Goal: Information Seeking & Learning: Learn about a topic

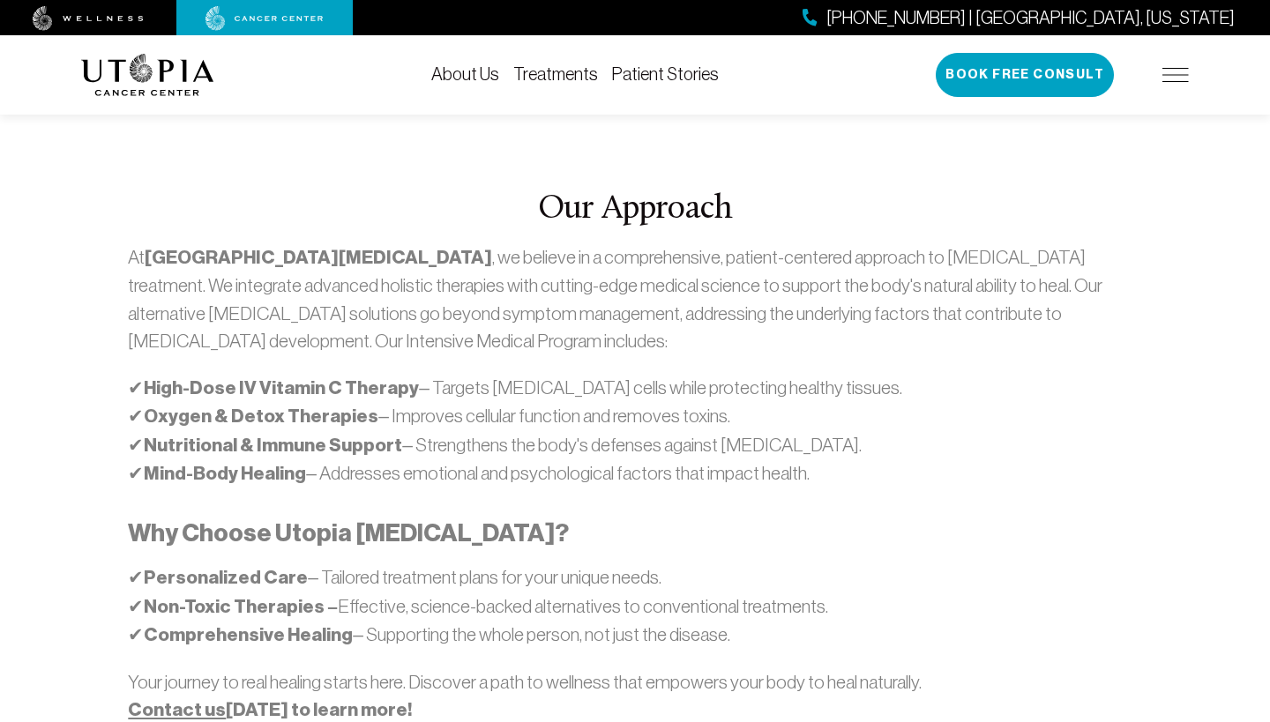
scroll to position [947, 0]
click at [81, 235] on div "Our Approach At [GEOGRAPHIC_DATA][MEDICAL_DATA] , we believe in a comprehensive…" at bounding box center [635, 469] width 1129 height 772
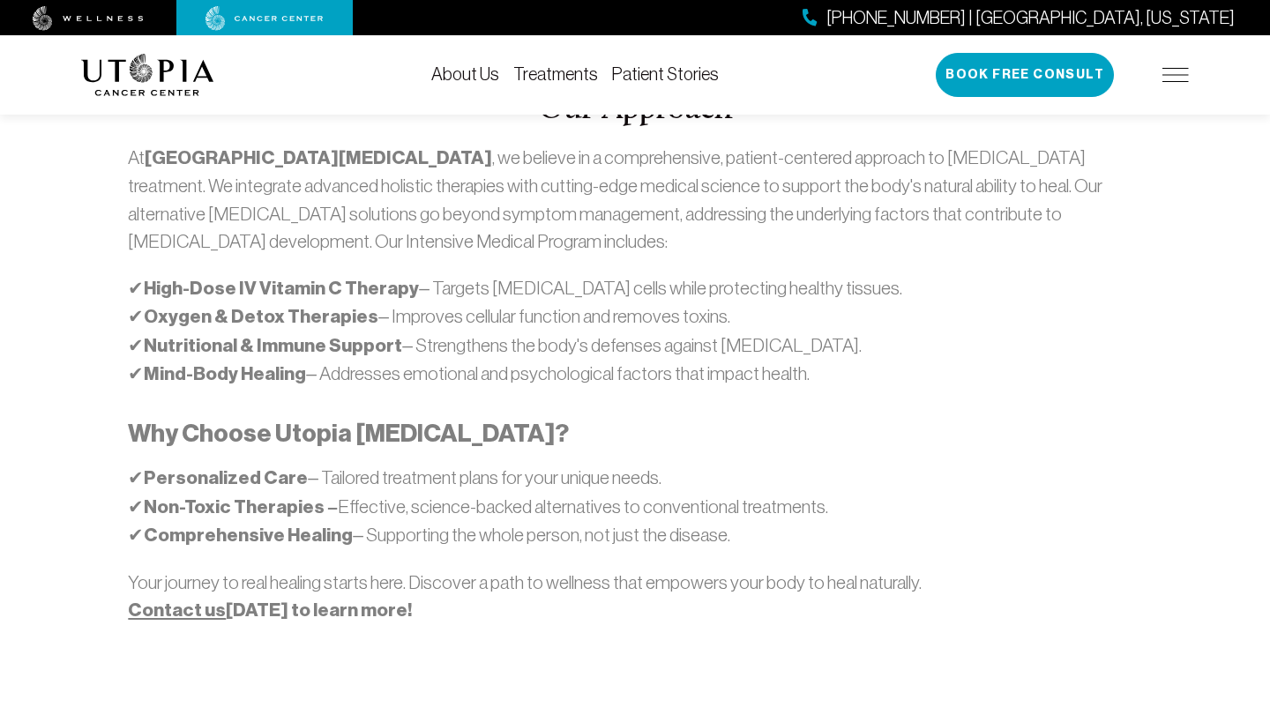
scroll to position [1052, 0]
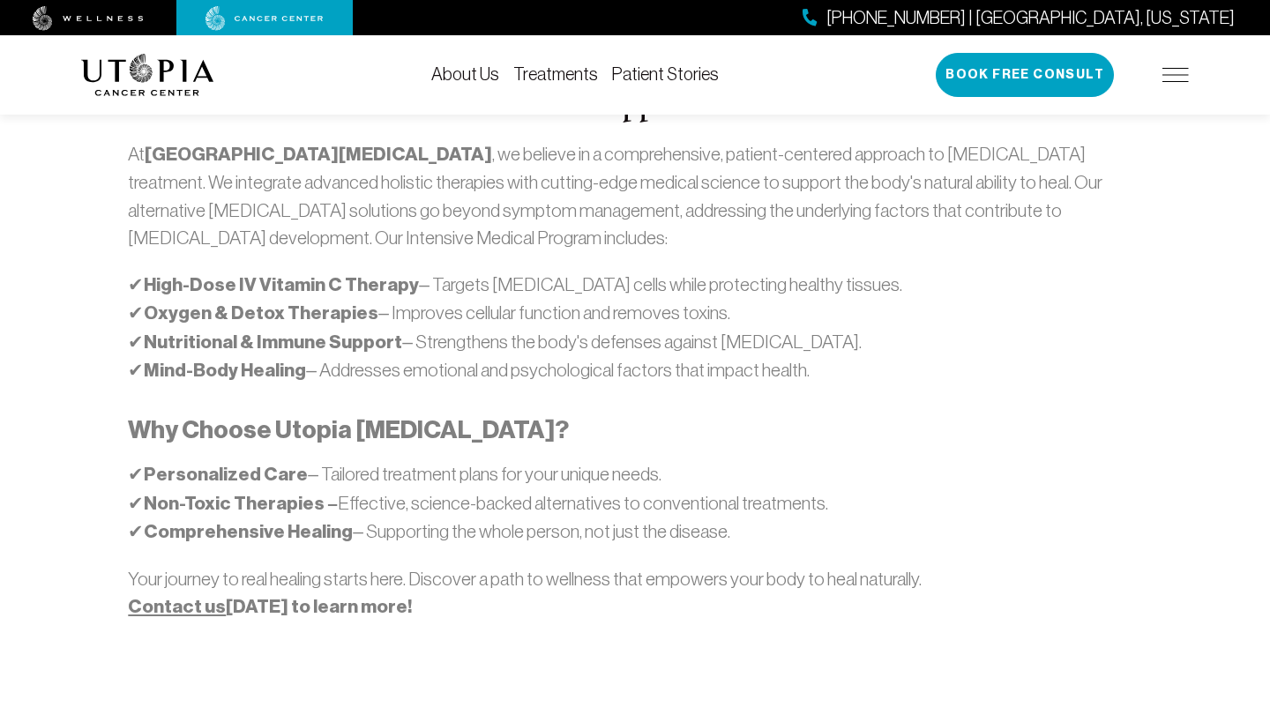
drag, startPoint x: 147, startPoint y: 211, endPoint x: 408, endPoint y: 214, distance: 261.0
click at [408, 273] on strong "High-Dose IV Vitamin C Therapy" at bounding box center [281, 284] width 275 height 23
copy p "✔ High-Dose IV Vitamin C Therapy"
click at [357, 271] on p "✔ High-Dose IV Vitamin C Therapy – Targets [MEDICAL_DATA] cells while protectin…" at bounding box center [634, 328] width 1013 height 115
click at [294, 302] on strong "Oxygen & Detox Therapies" at bounding box center [261, 313] width 235 height 23
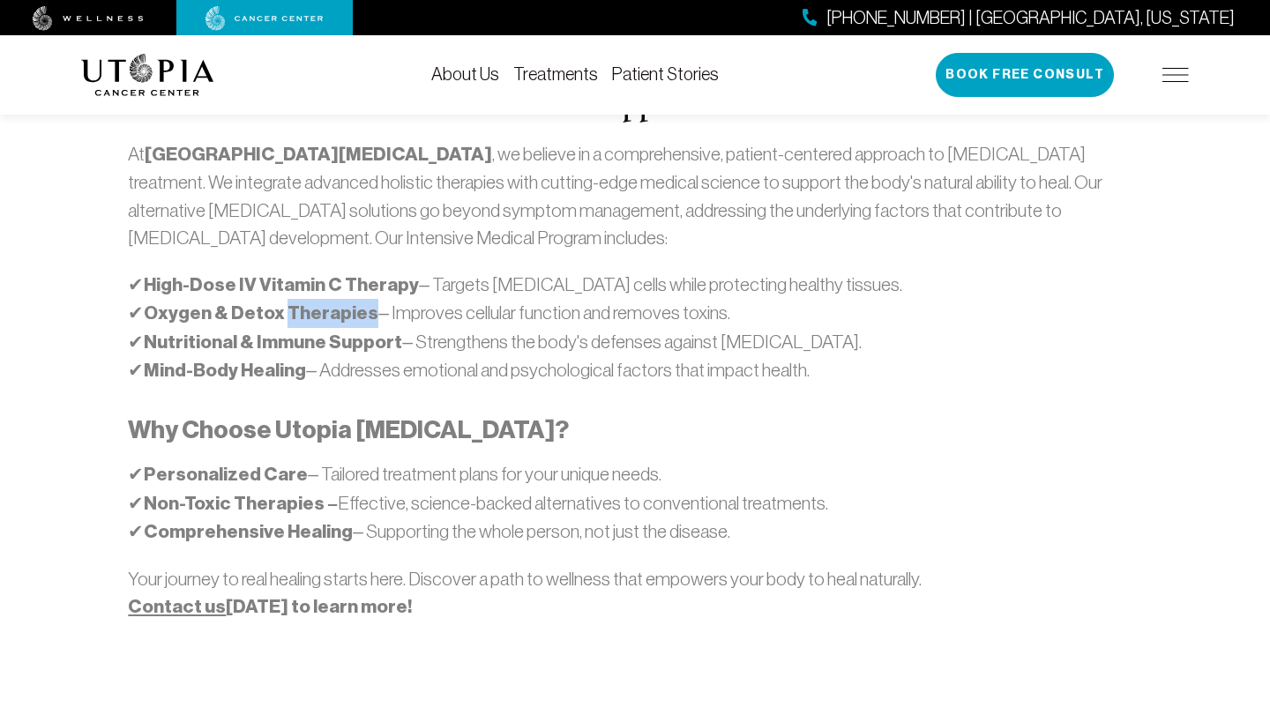
click at [294, 302] on strong "Oxygen & Detox Therapies" at bounding box center [261, 313] width 235 height 23
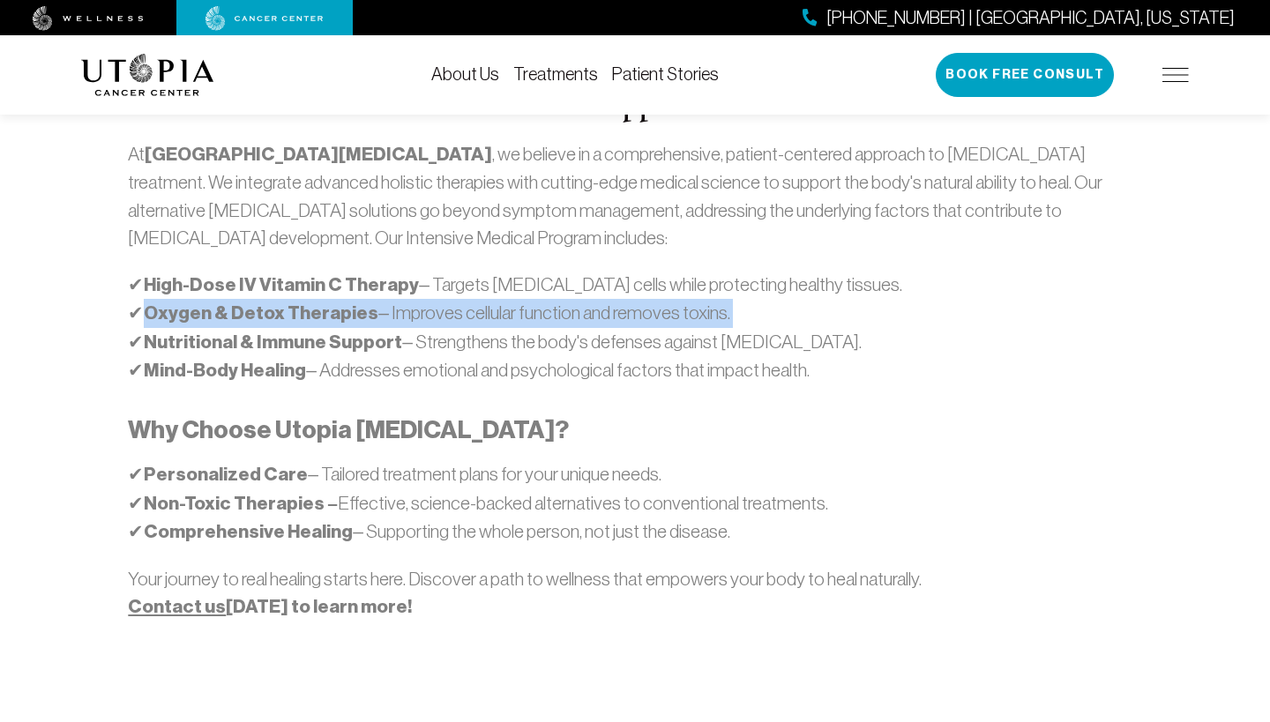
click at [294, 302] on strong "Oxygen & Detox Therapies" at bounding box center [261, 313] width 235 height 23
drag, startPoint x: 382, startPoint y: 243, endPoint x: 709, endPoint y: 241, distance: 327.2
click at [709, 271] on p "✔ High-Dose IV Vitamin C Therapy – Targets [MEDICAL_DATA] cells while protectin…" at bounding box center [634, 328] width 1013 height 115
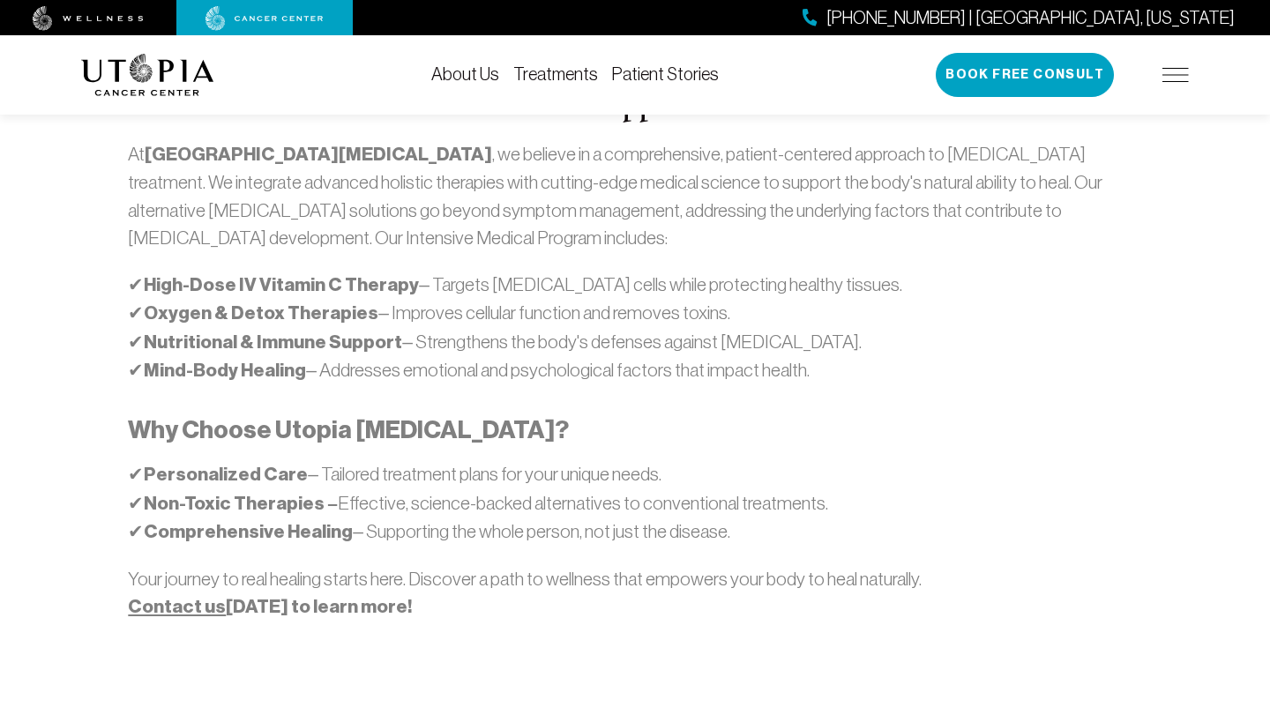
click at [403, 305] on p "✔ High-Dose IV Vitamin C Therapy – Targets [MEDICAL_DATA] cells while protectin…" at bounding box center [634, 328] width 1013 height 115
drag, startPoint x: 150, startPoint y: 273, endPoint x: 398, endPoint y: 270, distance: 247.8
click at [398, 271] on p "✔ High-Dose IV Vitamin C Therapy – Targets [MEDICAL_DATA] cells while protectin…" at bounding box center [634, 328] width 1013 height 115
copy p "✔ Nutritional & Immune Support"
click at [197, 359] on strong "Mind-Body Healing" at bounding box center [225, 370] width 162 height 23
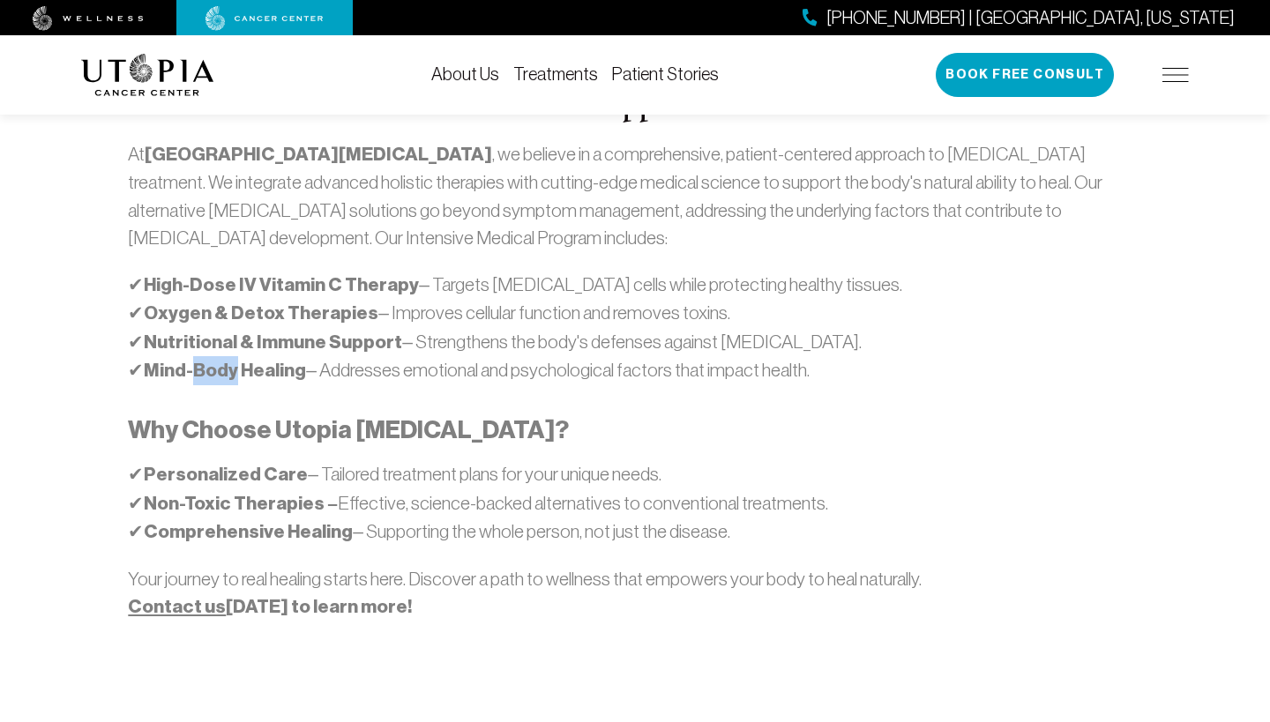
click at [197, 359] on strong "Mind-Body Healing" at bounding box center [225, 370] width 162 height 23
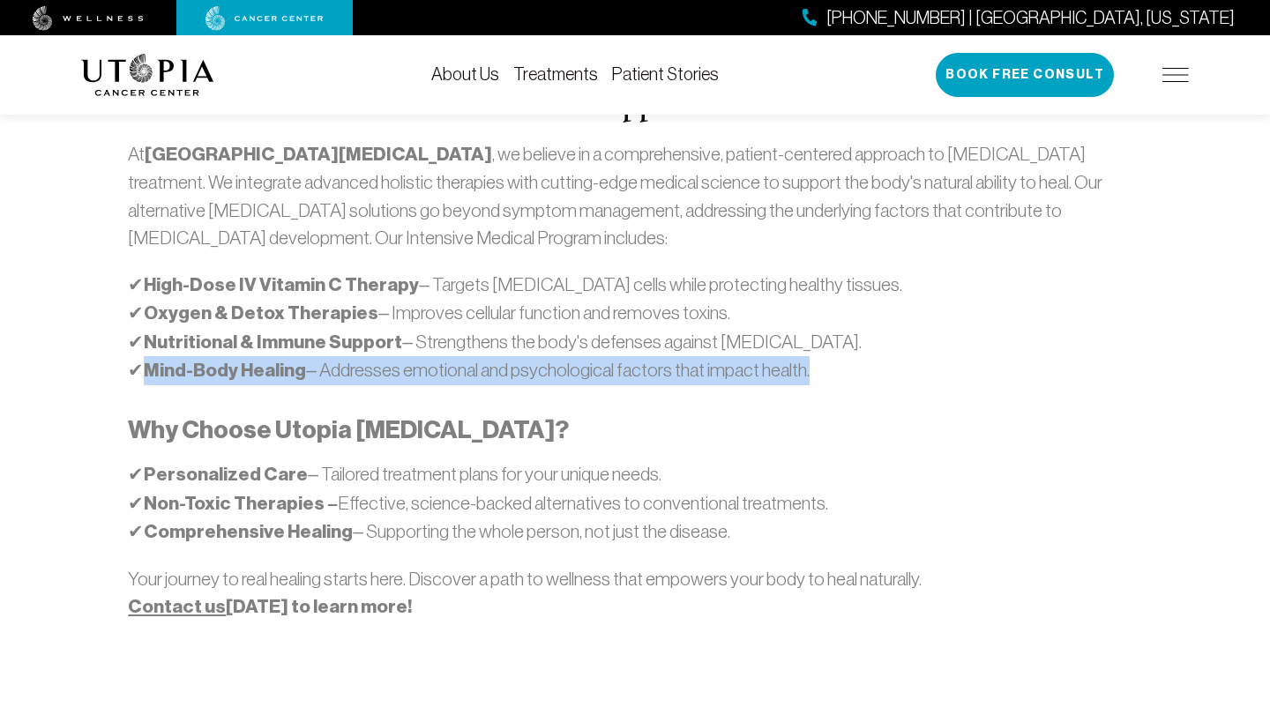
click at [197, 359] on strong "Mind-Body Healing" at bounding box center [225, 370] width 162 height 23
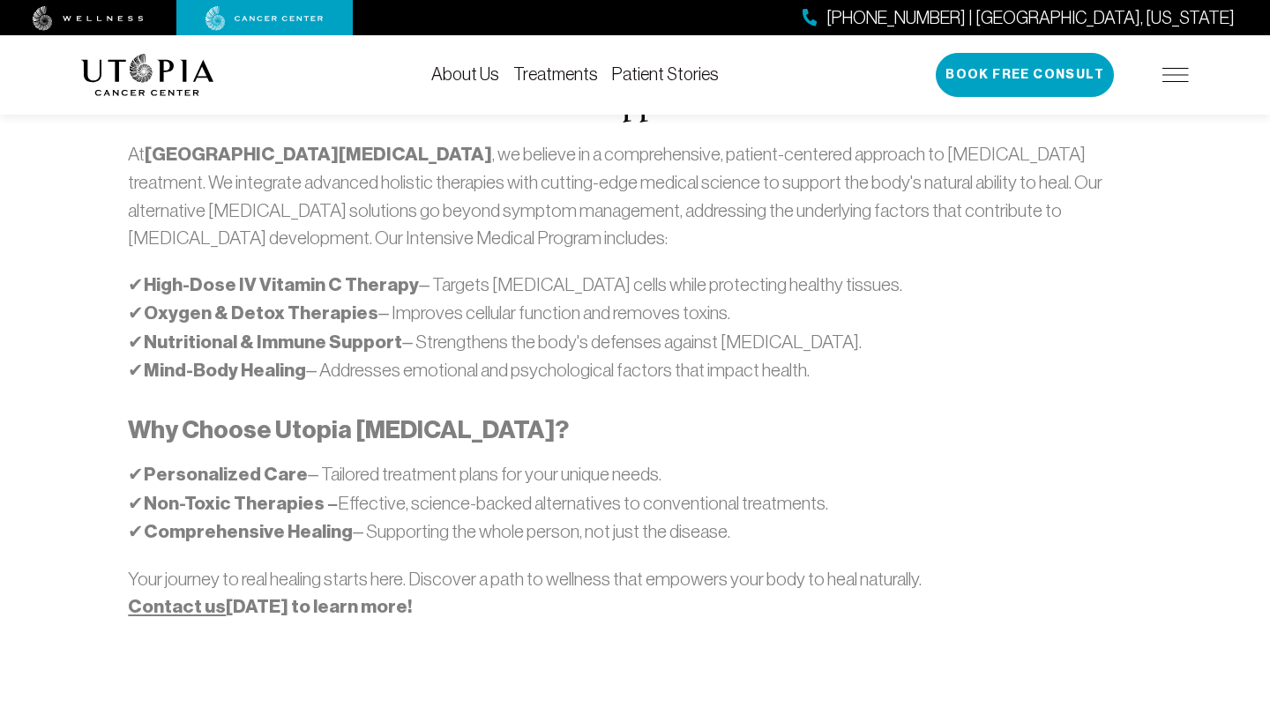
drag, startPoint x: 152, startPoint y: 241, endPoint x: 366, endPoint y: 235, distance: 214.4
click at [366, 302] on strong "Oxygen & Detox Therapies" at bounding box center [261, 313] width 235 height 23
copy p "✔ Oxygen & Detox Therapies"
click at [264, 359] on strong "Mind-Body Healing" at bounding box center [225, 370] width 162 height 23
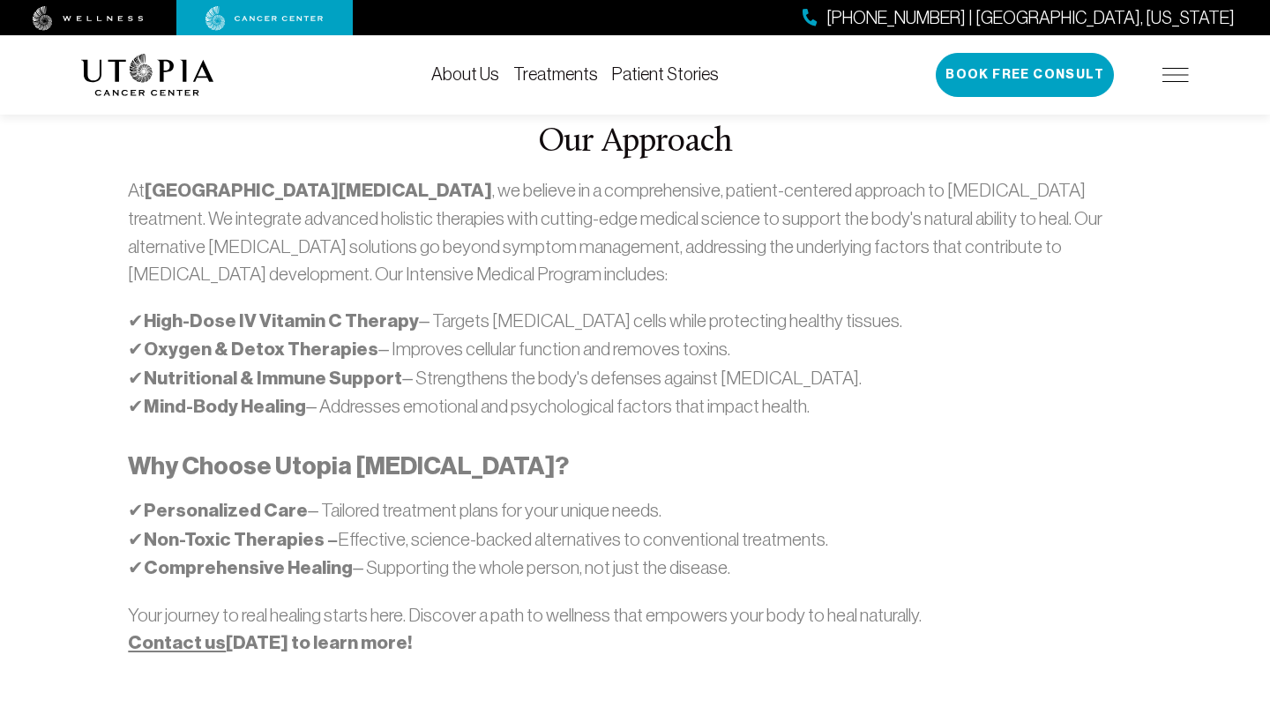
scroll to position [1012, 0]
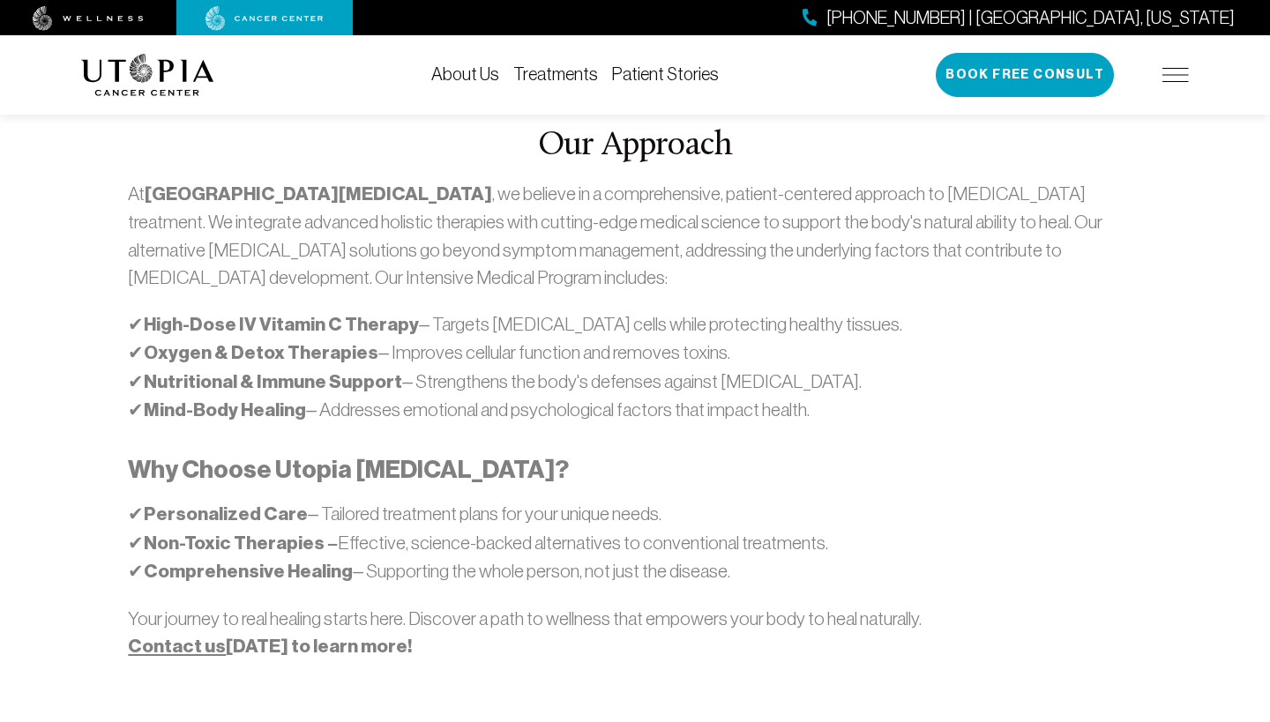
click at [180, 399] on strong "Mind-Body Healing" at bounding box center [225, 410] width 162 height 23
click at [155, 399] on strong "Mind-Body Healing" at bounding box center [225, 410] width 162 height 23
drag, startPoint x: 151, startPoint y: 338, endPoint x: 302, endPoint y: 337, distance: 151.7
click at [302, 399] on strong "Mind-Body Healing" at bounding box center [225, 410] width 162 height 23
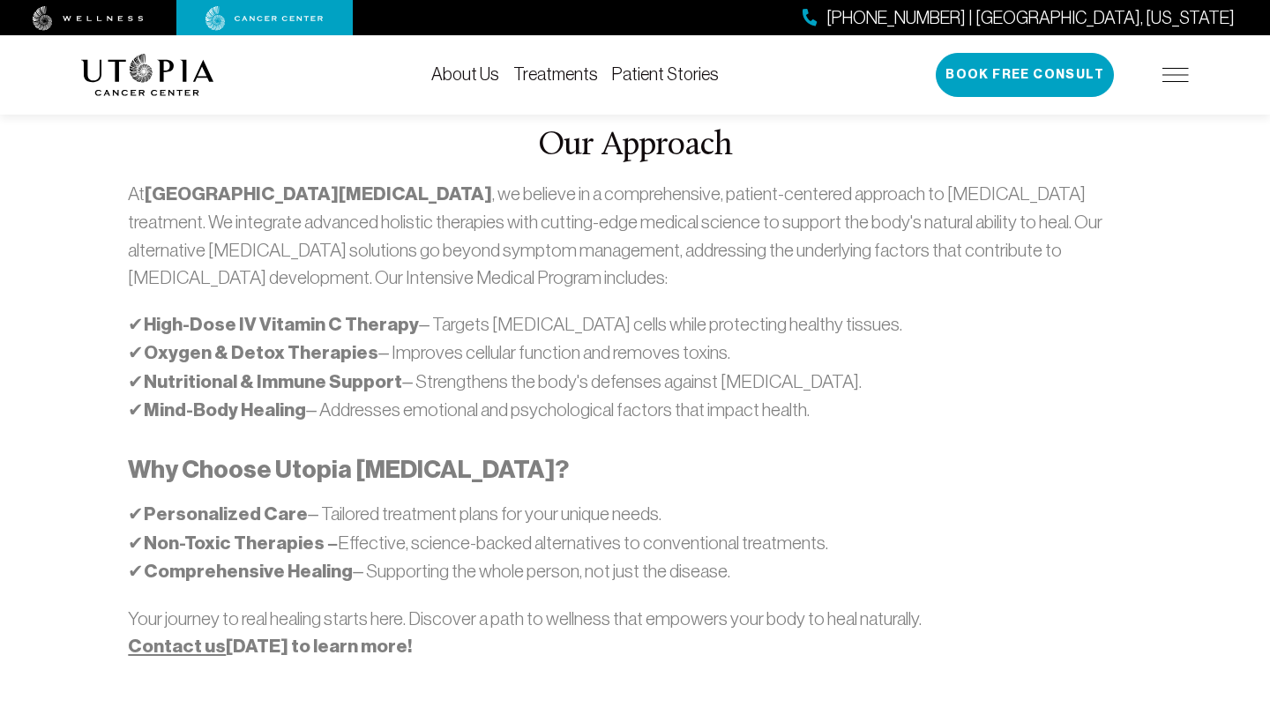
copy p "✔ Mind-Body Healing"
click at [197, 500] on p "✔ Personalized Care – Tailored treatment plans for your unique needs. ✔ Non-Tox…" at bounding box center [634, 543] width 1013 height 86
click at [187, 503] on strong "Personalized Care" at bounding box center [226, 514] width 164 height 23
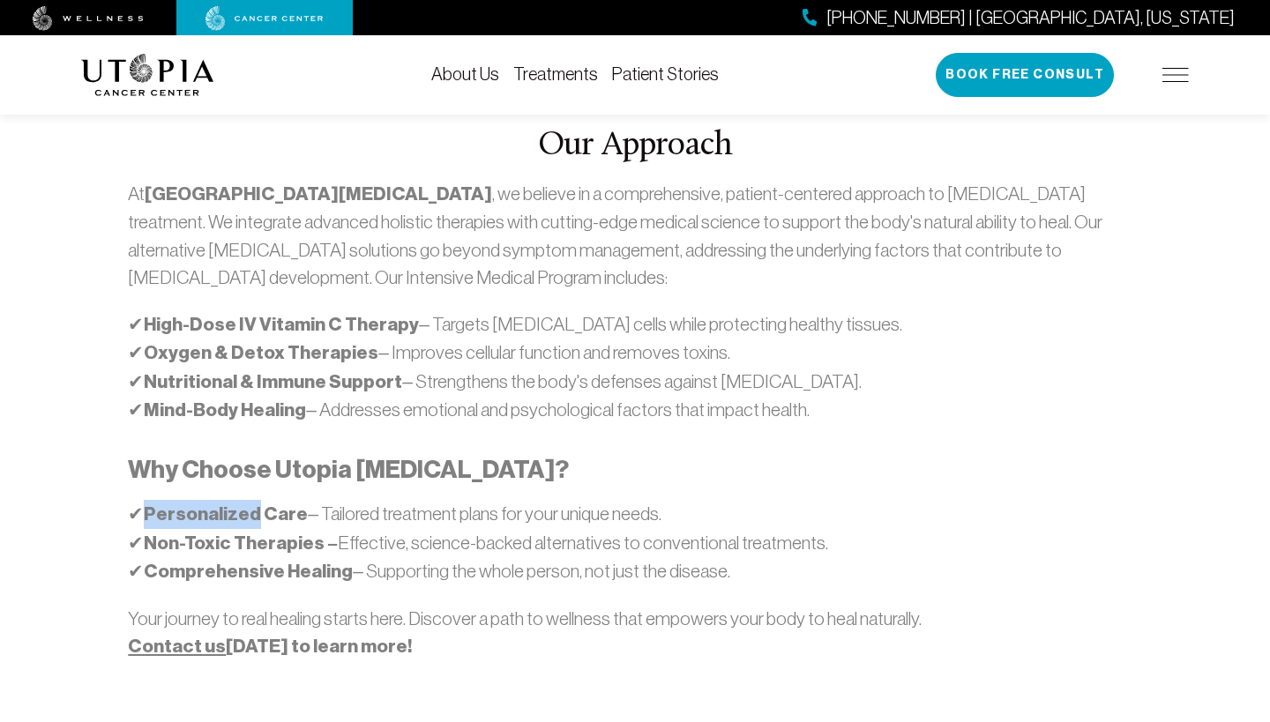
click at [187, 503] on strong "Personalized Care" at bounding box center [226, 514] width 164 height 23
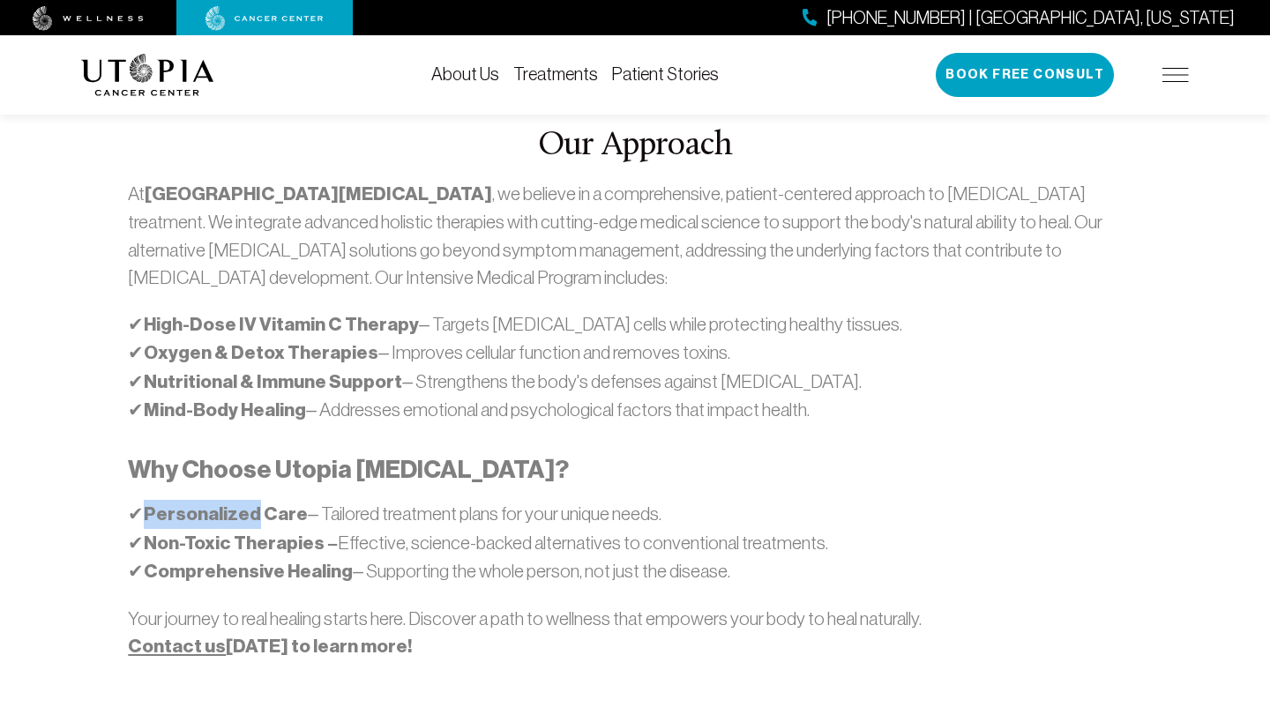
click at [187, 503] on strong "Personalized Care" at bounding box center [226, 514] width 164 height 23
click at [232, 532] on strong "Non-Toxic Therapies –" at bounding box center [241, 543] width 194 height 23
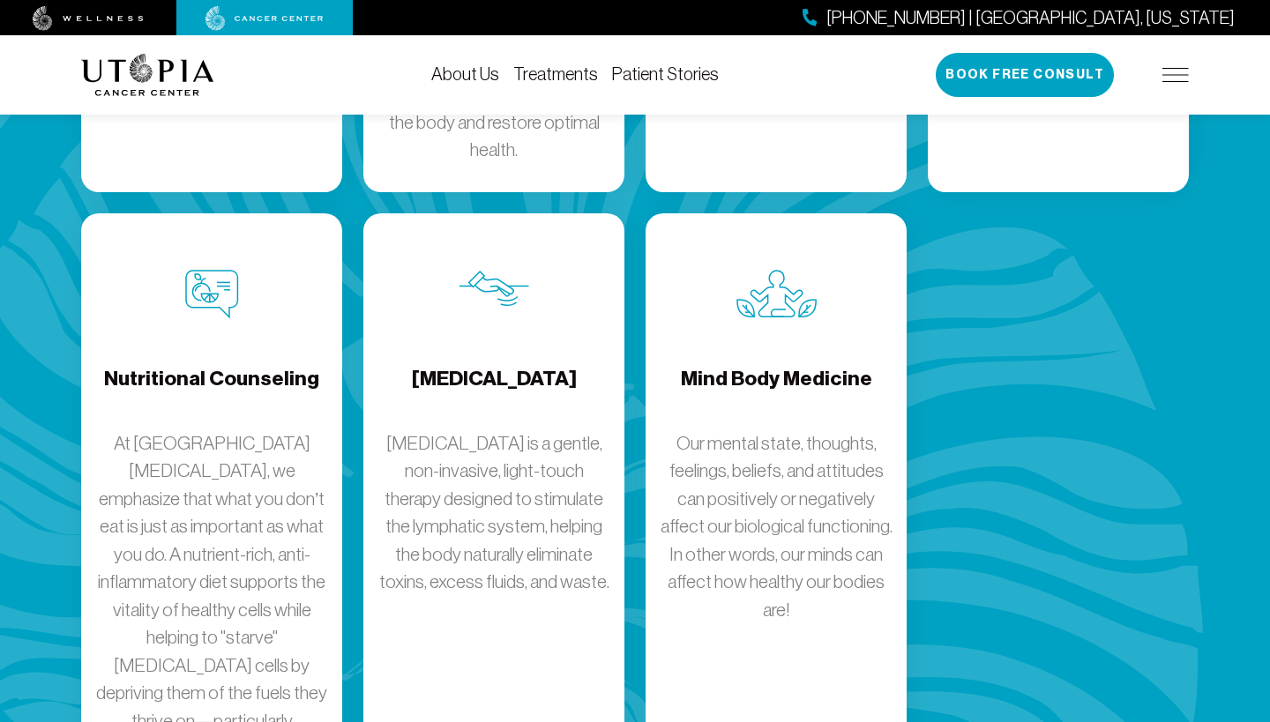
scroll to position [2899, 0]
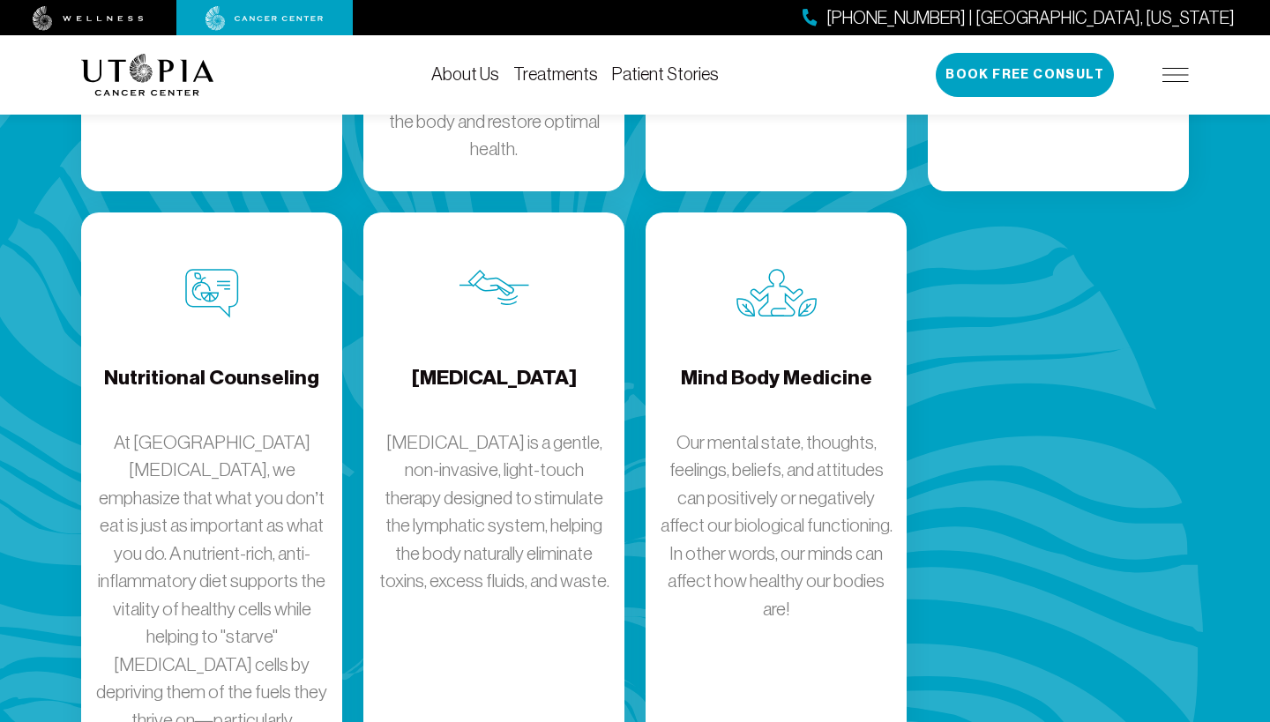
click at [461, 429] on p "[MEDICAL_DATA] is a gentle, non-invasive, light-touch therapy designed to stimu…" at bounding box center [493, 512] width 233 height 167
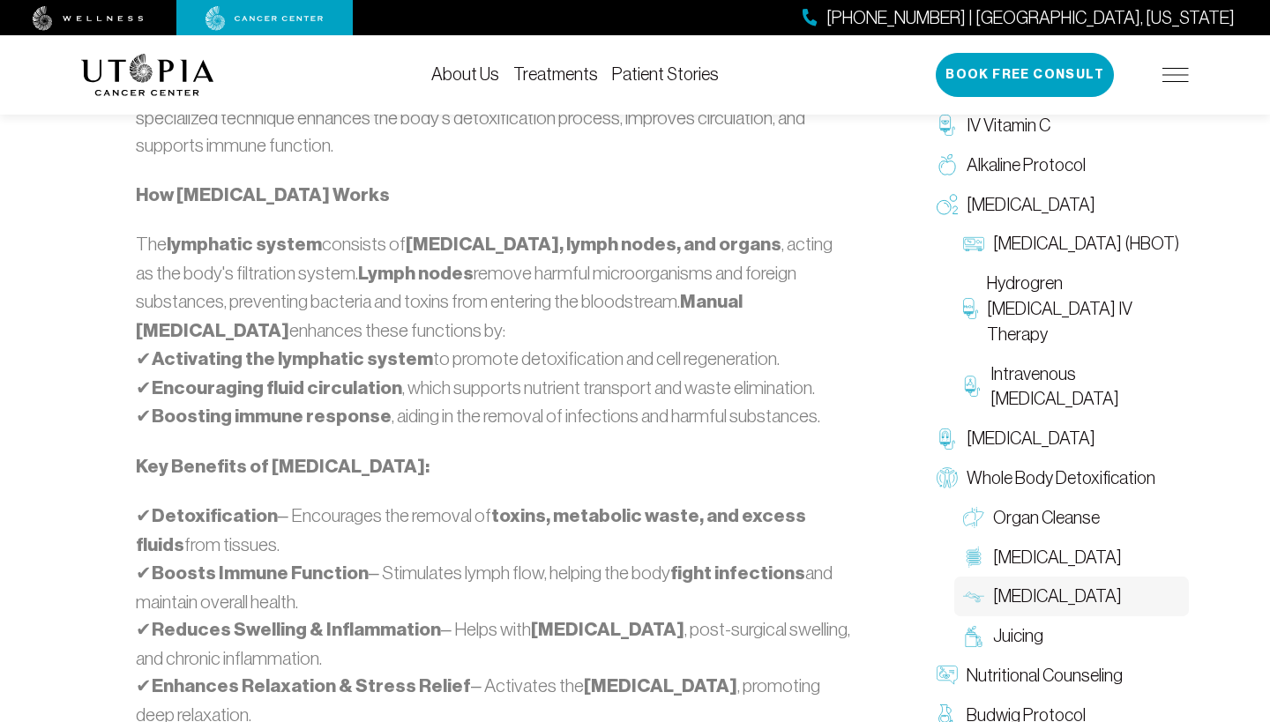
scroll to position [1094, 0]
drag, startPoint x: 158, startPoint y: 323, endPoint x: 416, endPoint y: 326, distance: 258.4
click at [416, 346] on strong "Activating the lymphatic system" at bounding box center [292, 357] width 281 height 23
copy p "✔ Activating the lymphatic system"
click at [146, 406] on div "At [GEOGRAPHIC_DATA][MEDICAL_DATA] , our Intensive Medical Program incorporates…" at bounding box center [494, 718] width 716 height 1346
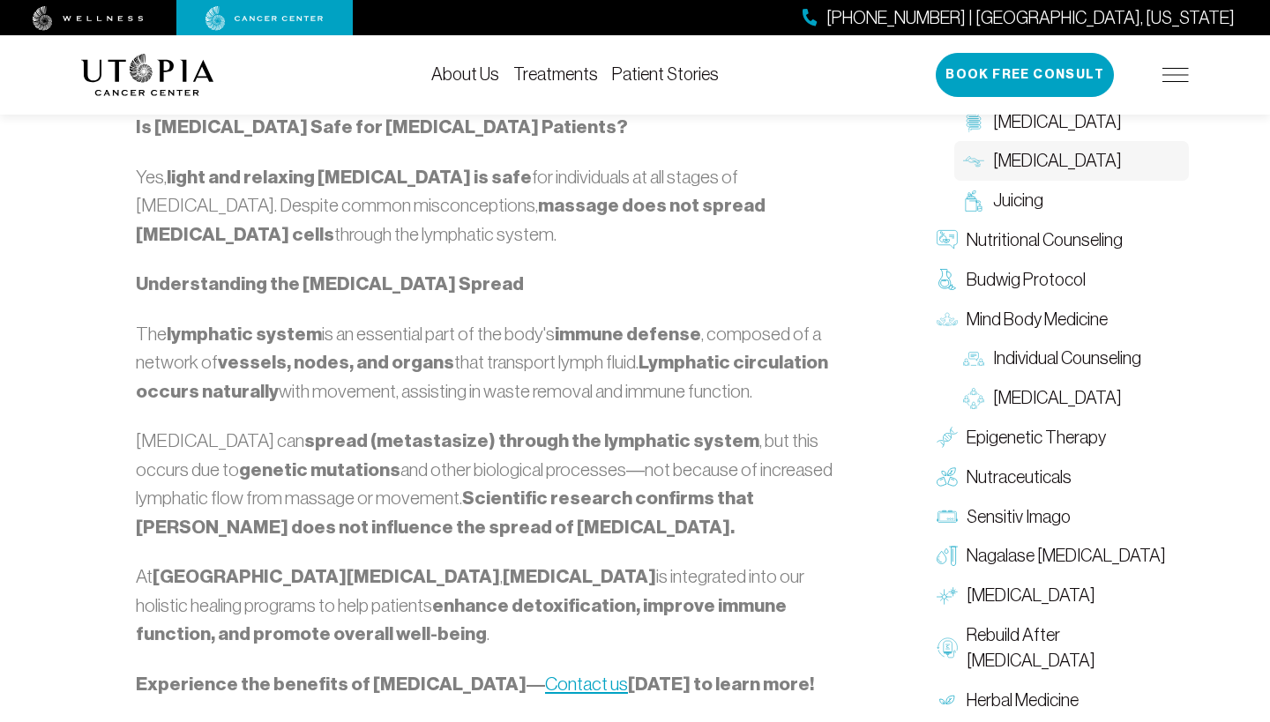
scroll to position [1789, 0]
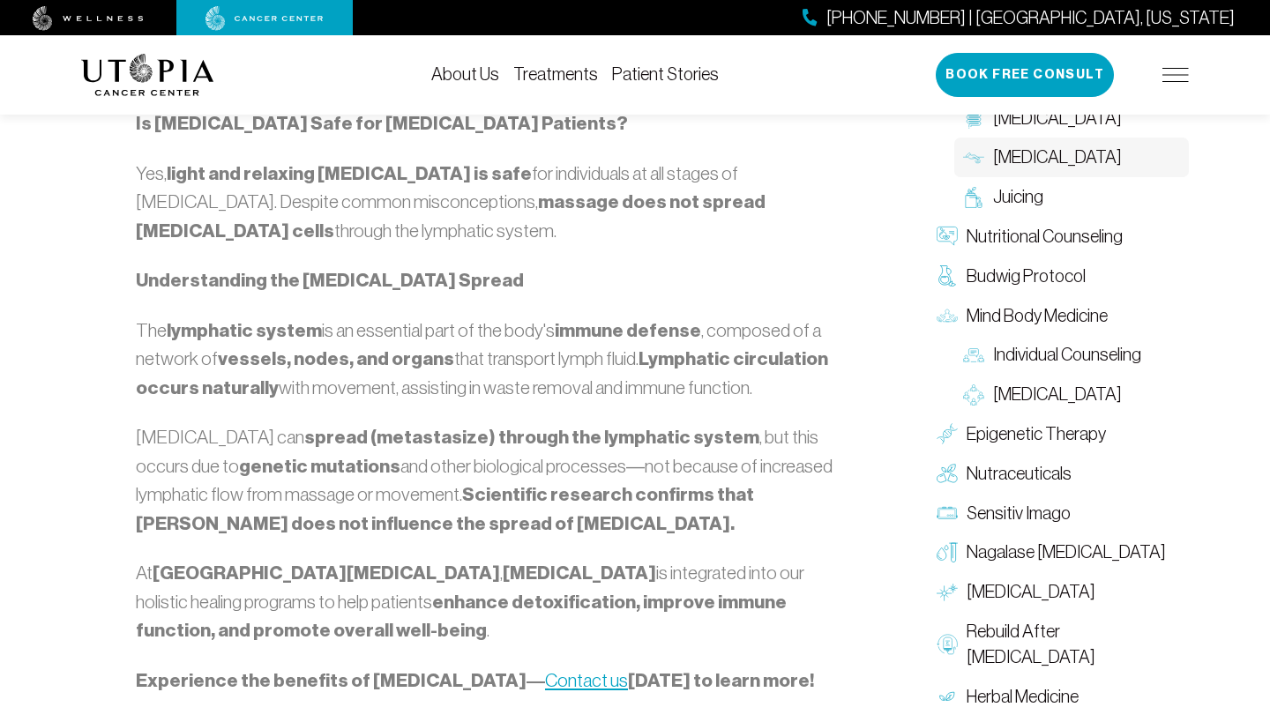
click at [144, 423] on p "[MEDICAL_DATA] can spread (metastasize) through the lymphatic system , but this…" at bounding box center [494, 480] width 716 height 115
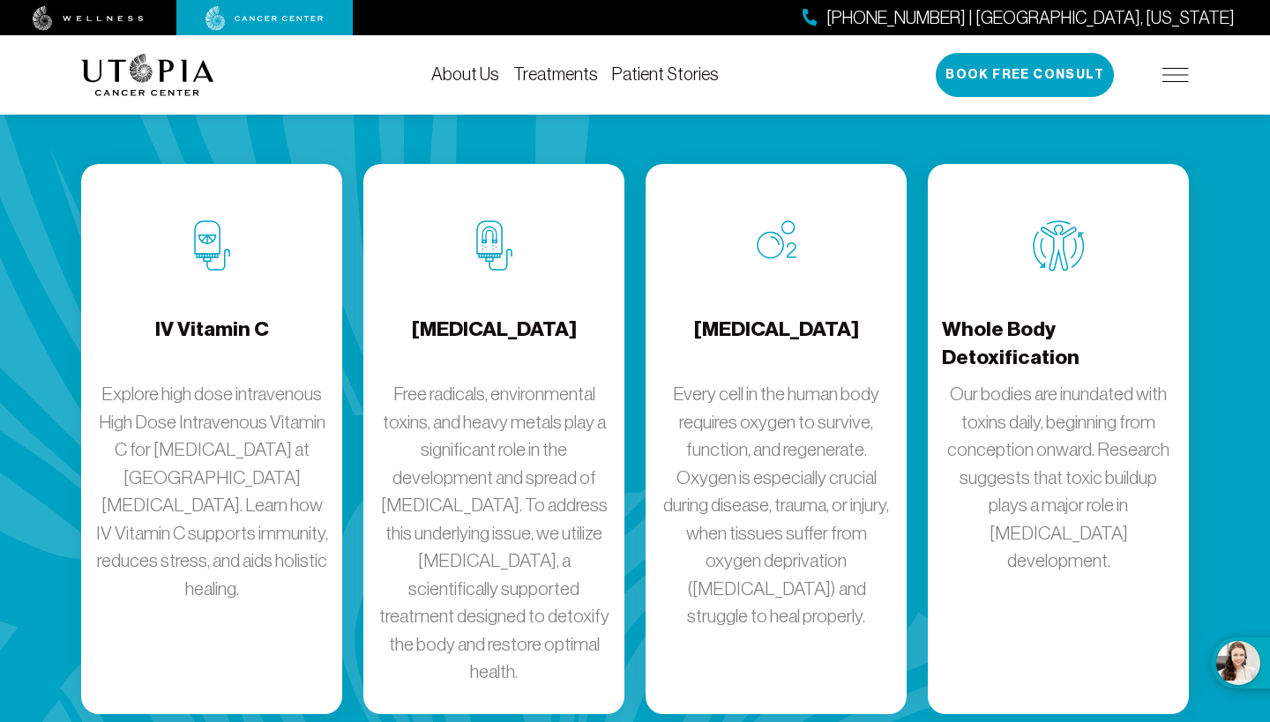
scroll to position [2380, 0]
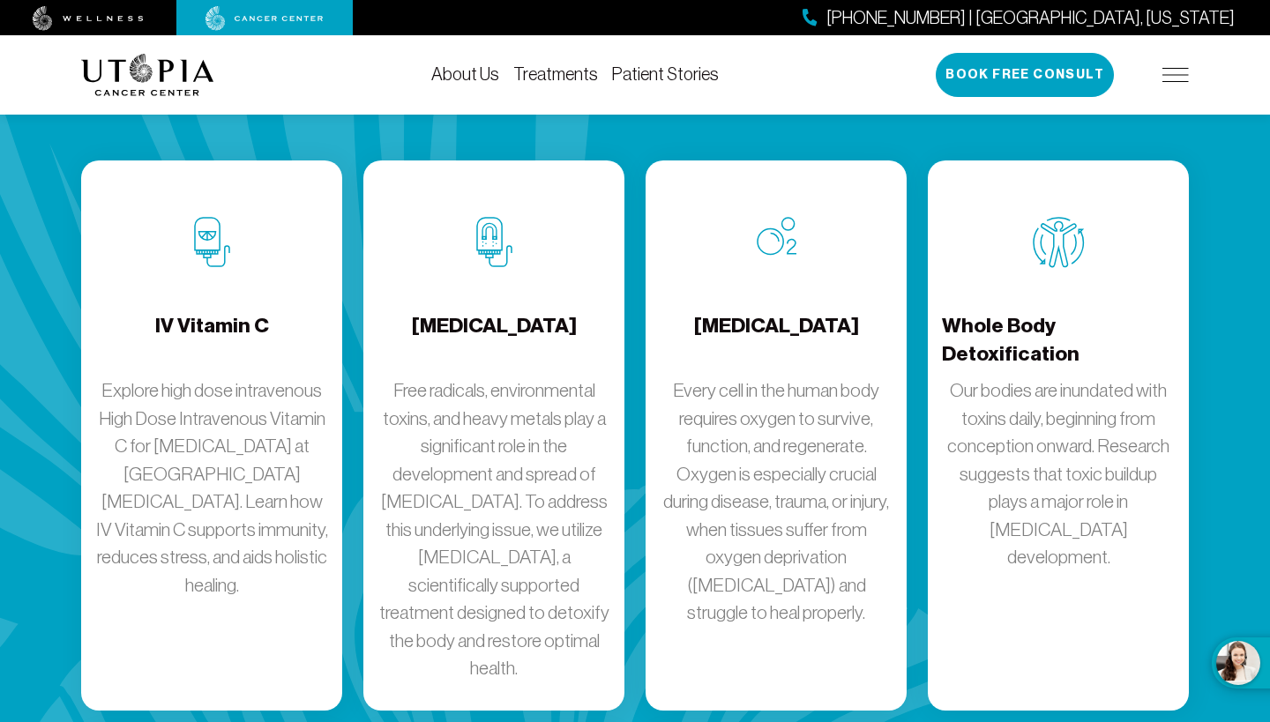
click at [1030, 377] on p "Our bodies are inundated with toxins daily, beginning from conception onward. R…" at bounding box center [1058, 474] width 233 height 195
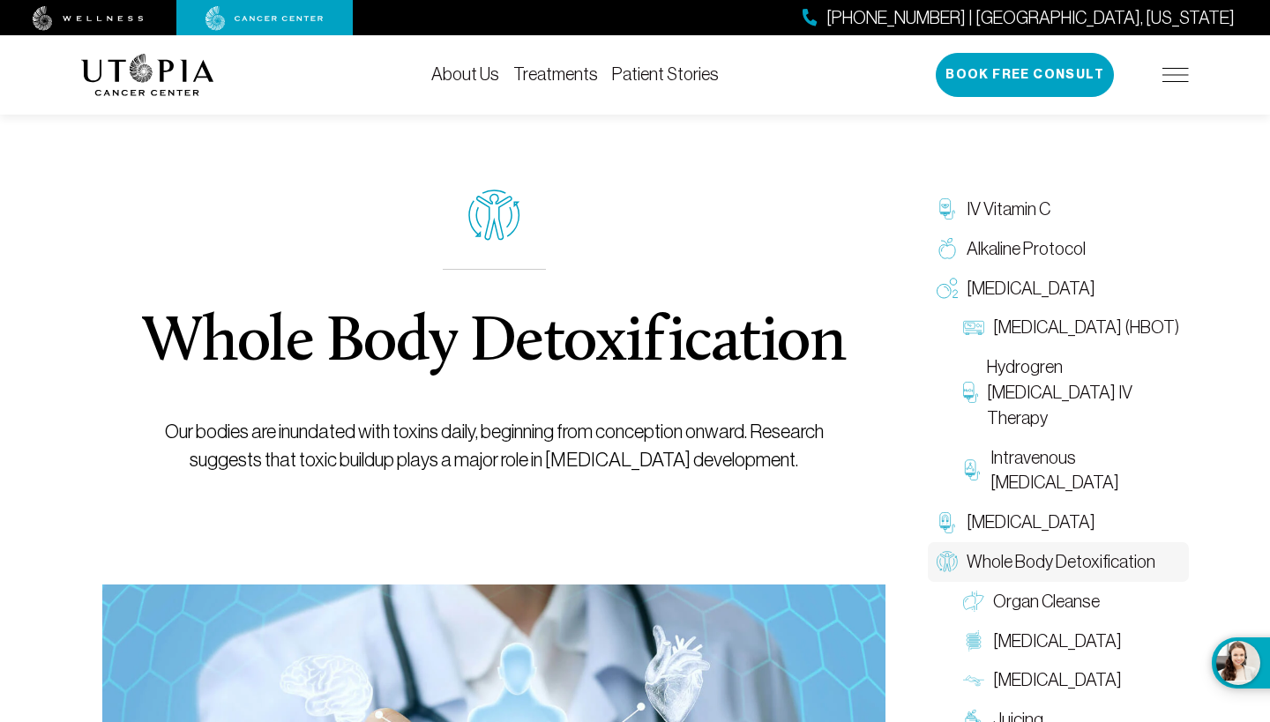
click at [1030, 372] on link "Hydrogren [MEDICAL_DATA] IV Therapy" at bounding box center [1071, 392] width 235 height 90
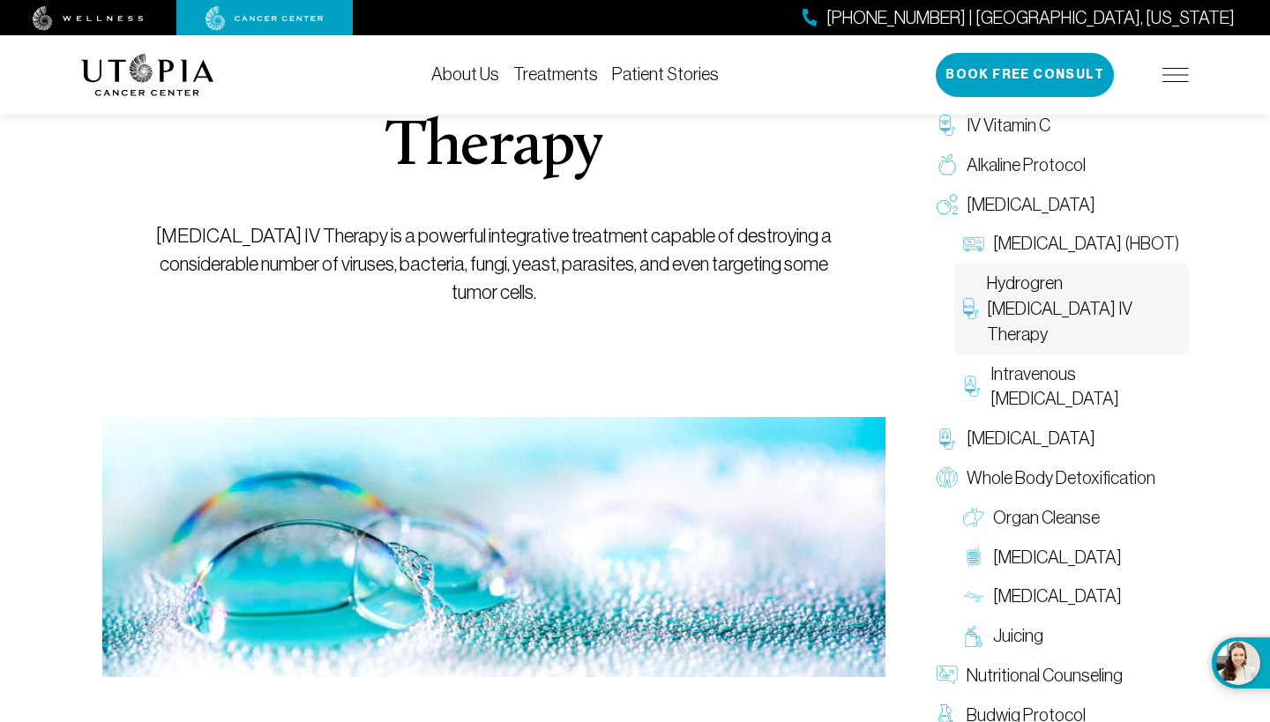
scroll to position [388, 0]
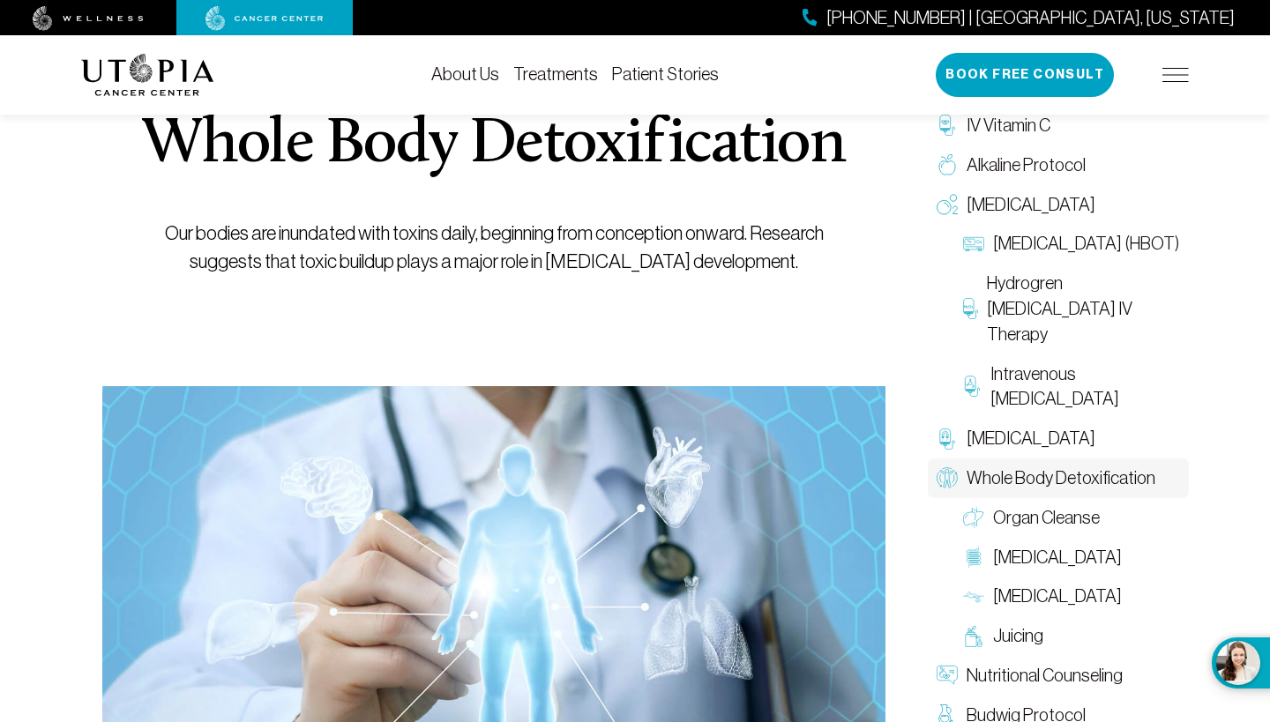
scroll to position [200, 0]
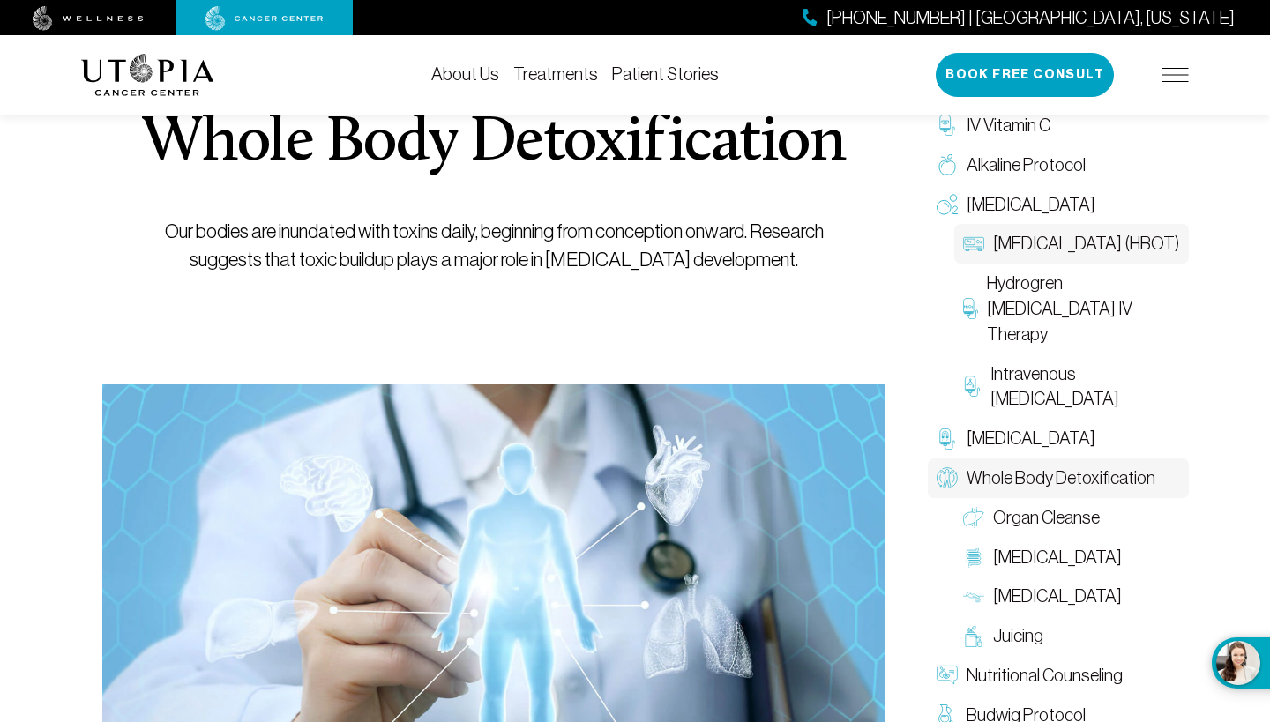
click at [1037, 246] on span "[MEDICAL_DATA] (HBOT)" at bounding box center [1086, 244] width 186 height 26
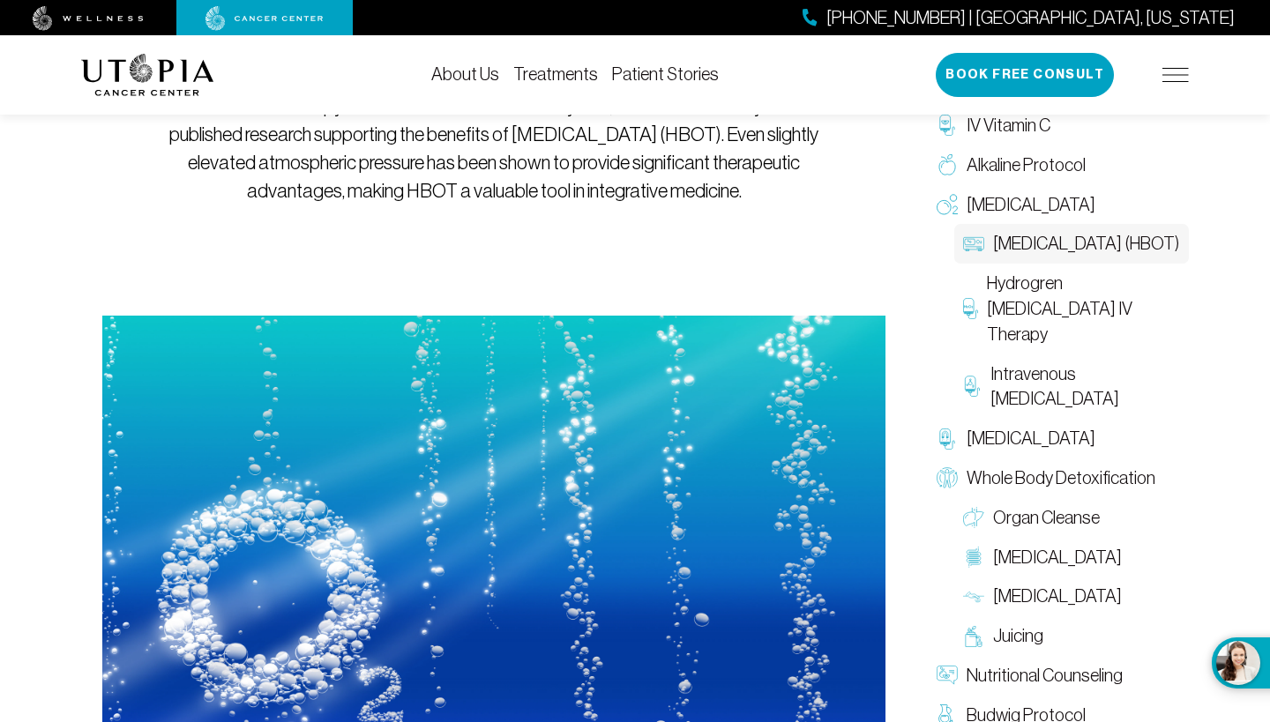
scroll to position [379, 0]
